Goal: Task Accomplishment & Management: Manage account settings

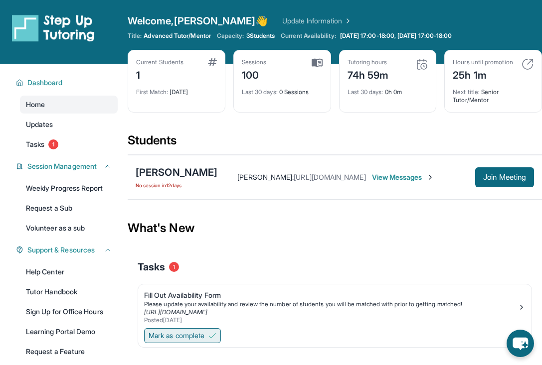
click at [209, 333] on button "Mark as complete" at bounding box center [182, 335] width 77 height 15
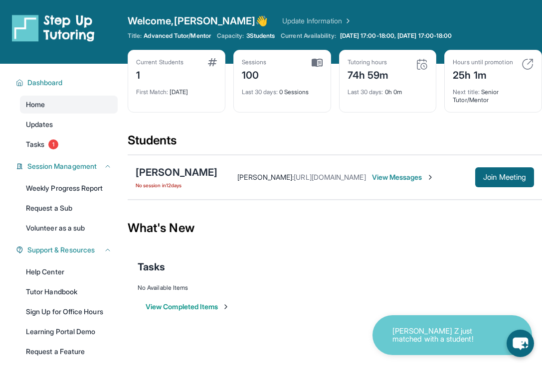
click at [213, 308] on button "View Completed Items" at bounding box center [188, 307] width 84 height 10
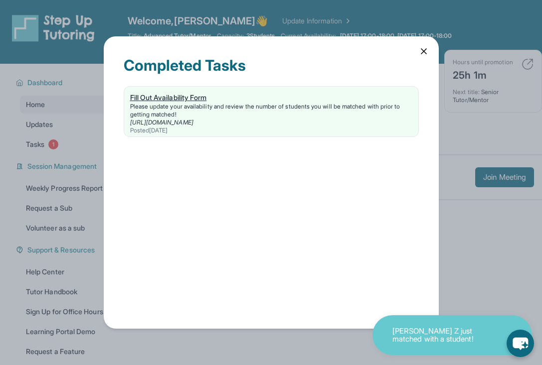
click at [193, 122] on link "[URL][DOMAIN_NAME]" at bounding box center [161, 122] width 63 height 7
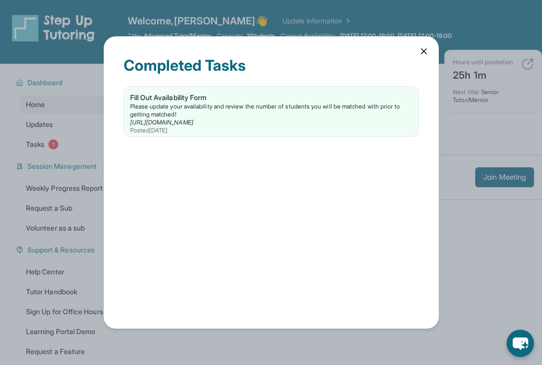
click at [419, 55] on icon at bounding box center [424, 51] width 10 height 10
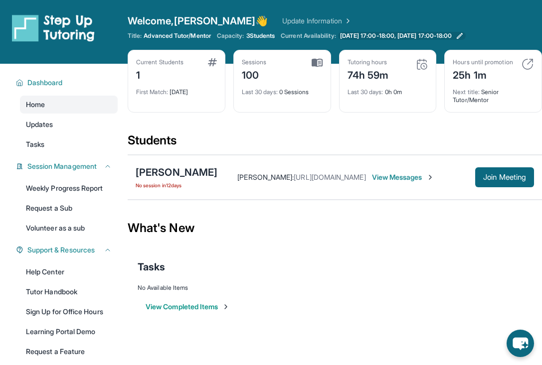
click at [421, 32] on span "[DATE] 17:00-18:00, [DATE] 17:00-18:00" at bounding box center [396, 36] width 112 height 8
click at [342, 19] on img at bounding box center [347, 21] width 10 height 10
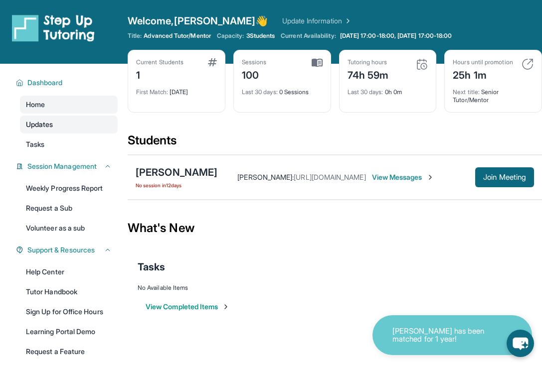
click at [83, 133] on link "Updates" at bounding box center [69, 125] width 98 height 18
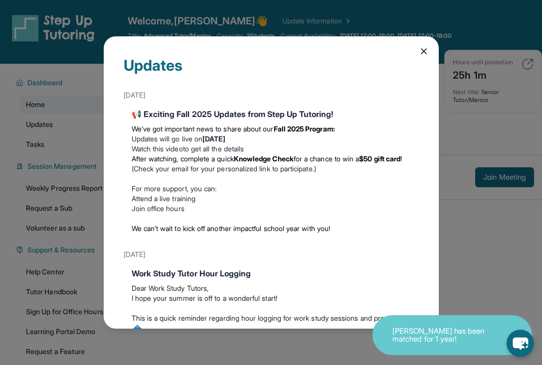
click at [424, 49] on icon at bounding box center [424, 51] width 10 height 10
